Goal: Information Seeking & Learning: Learn about a topic

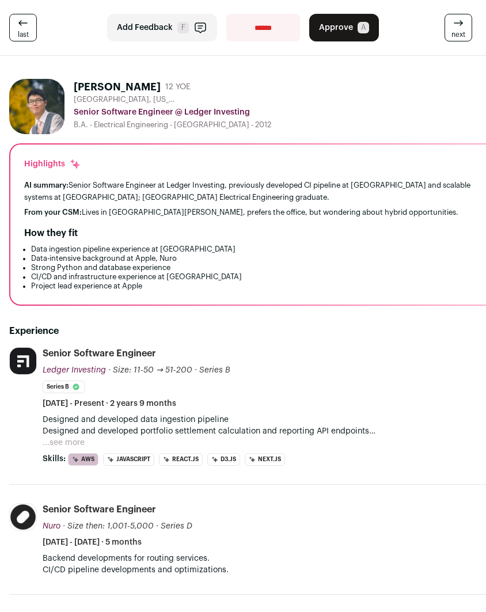
click at [174, 325] on h2 "Experience" at bounding box center [257, 331] width 497 height 14
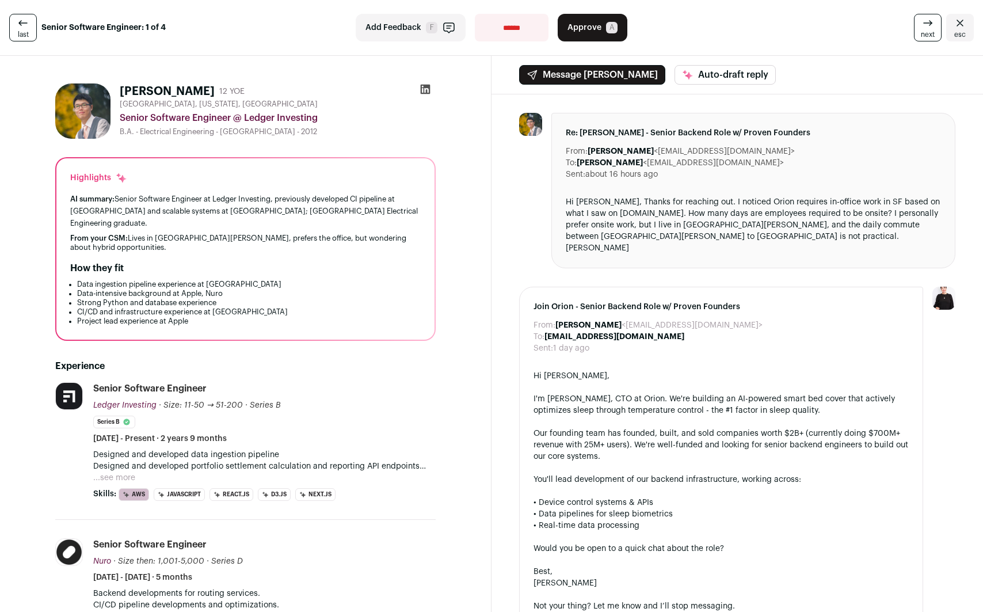
click at [422, 94] on icon at bounding box center [426, 89] width 12 height 12
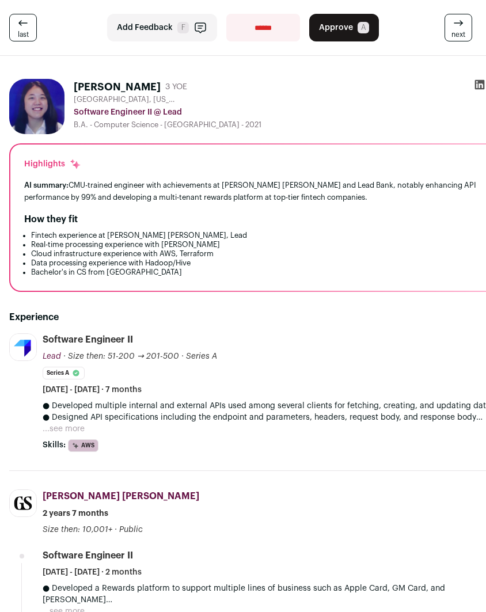
click at [110, 308] on div "Experience Lead lead.bank Add to company list Public / Private Private Valuatio…" at bounding box center [257, 585] width 497 height 587
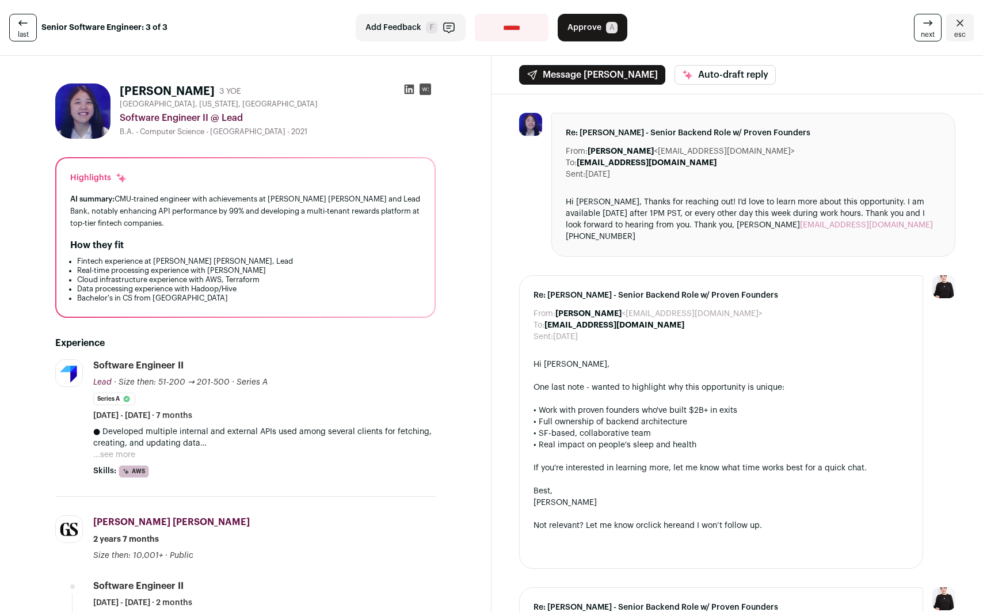
click at [123, 452] on button "...see more" at bounding box center [114, 455] width 42 height 12
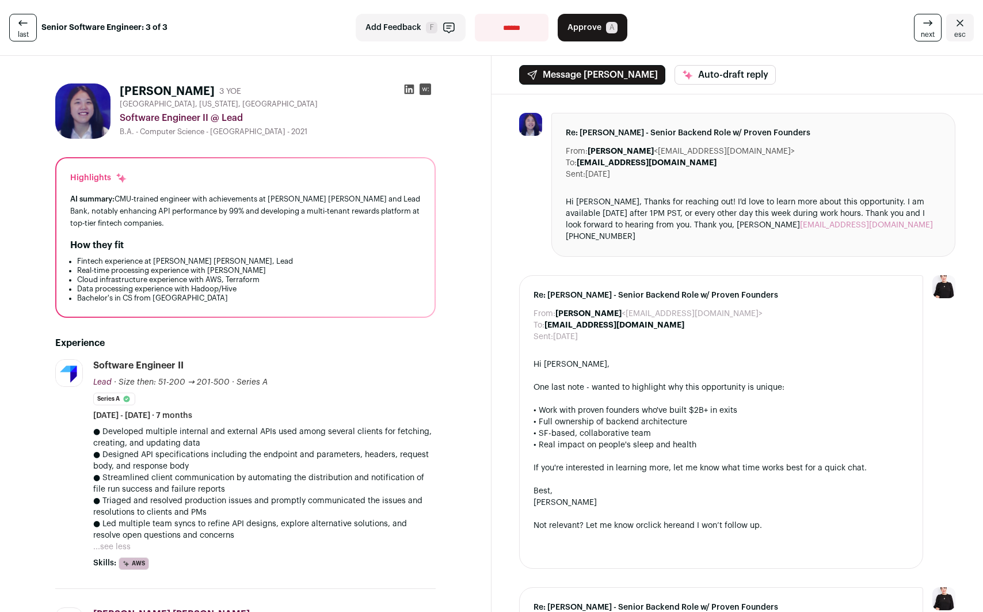
click at [120, 454] on p "● Designed API specifications including the endpoint and parameters, headers, r…" at bounding box center [264, 460] width 342 height 23
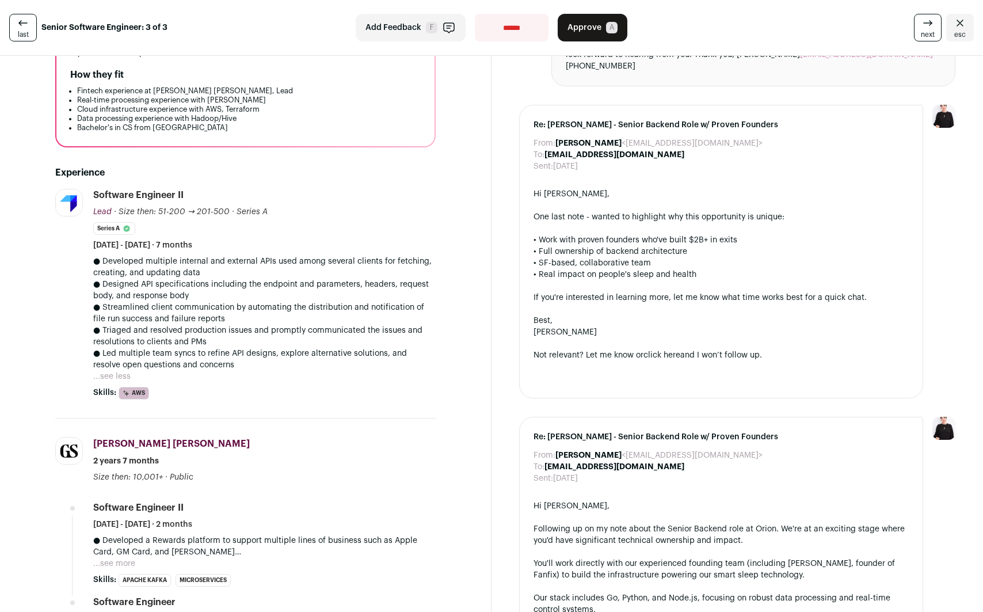
scroll to position [237, 0]
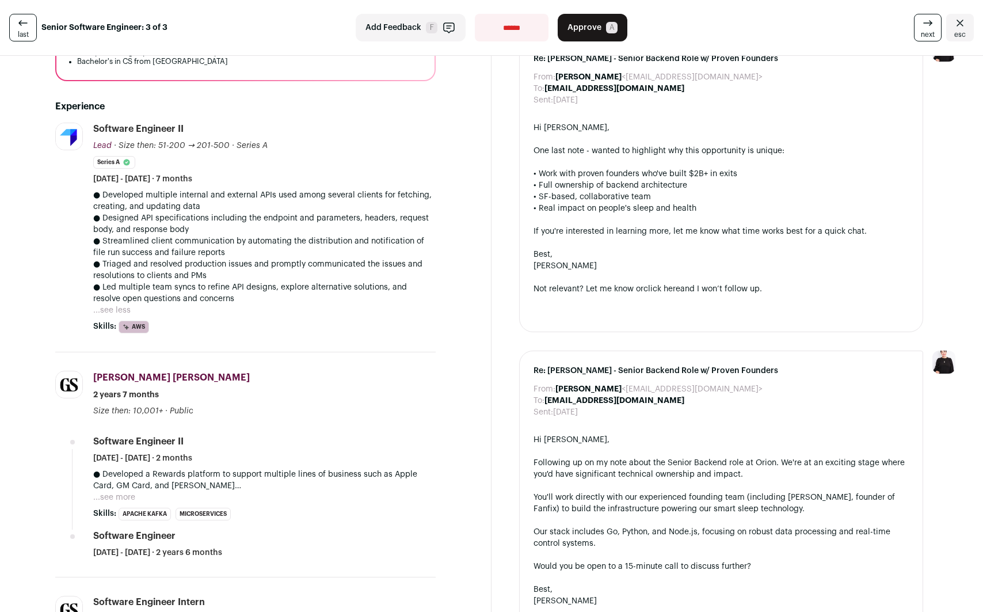
click at [73, 154] on div "Lead lead.bank Add to company list Public / Private Private Valuation $1.47B Co…" at bounding box center [69, 228] width 29 height 211
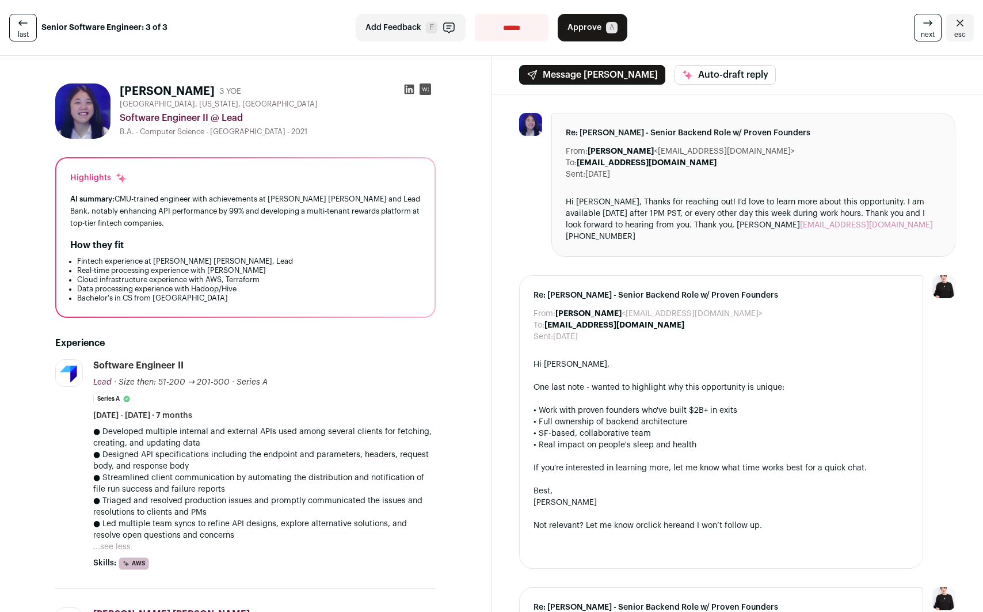
click at [403, 86] on icon at bounding box center [409, 89] width 12 height 12
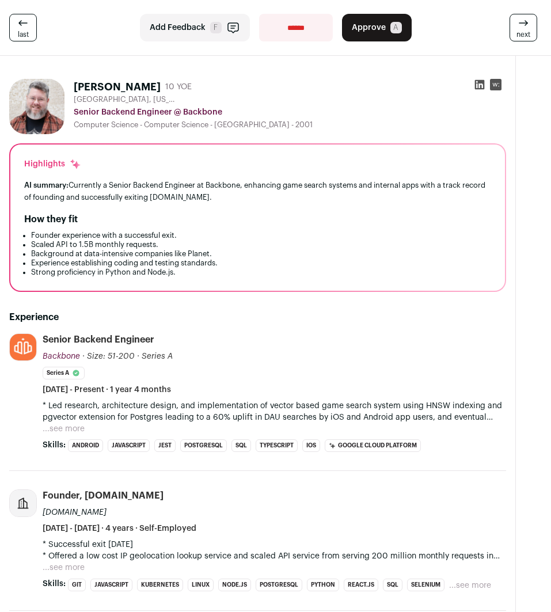
click at [479, 86] on icon at bounding box center [480, 85] width 12 height 12
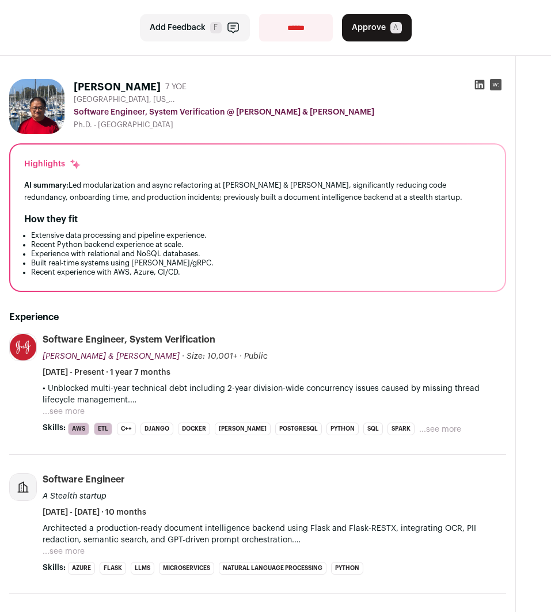
click at [188, 298] on div "Experience Johnson & Johnson jnj.com Add to company list Public / Private Publi…" at bounding box center [257, 536] width 497 height 489
click at [79, 408] on button "...see more" at bounding box center [64, 412] width 42 height 12
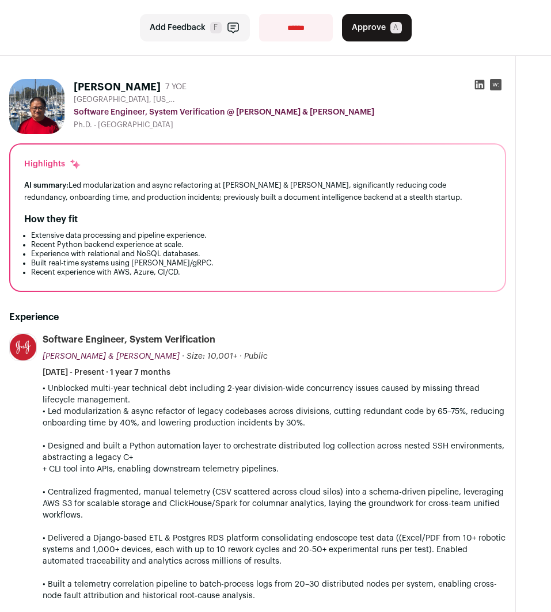
click at [481, 80] on icon at bounding box center [480, 85] width 10 height 10
